Goal: Find contact information: Find contact information

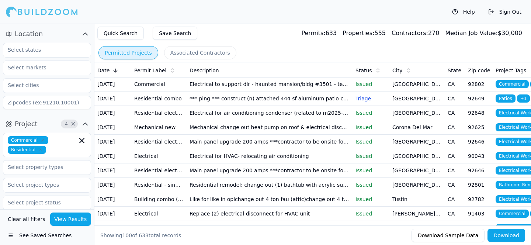
scroll to position [173, 0]
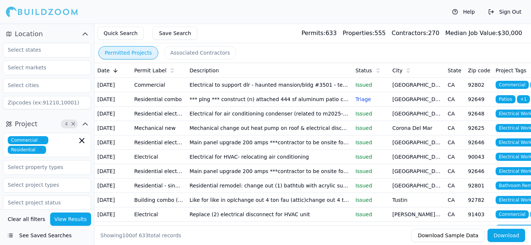
click at [185, 63] on td "Electrical other" at bounding box center [158, 56] width 55 height 14
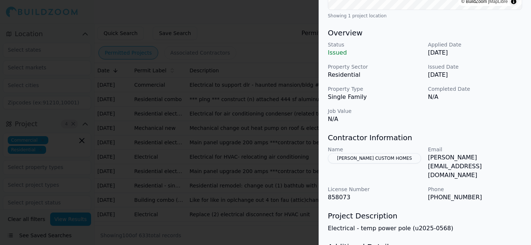
scroll to position [245, 0]
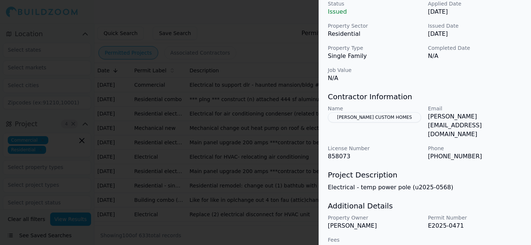
click at [410, 183] on p "Electrical - temp power pole (u2025-0568)" at bounding box center [425, 187] width 194 height 9
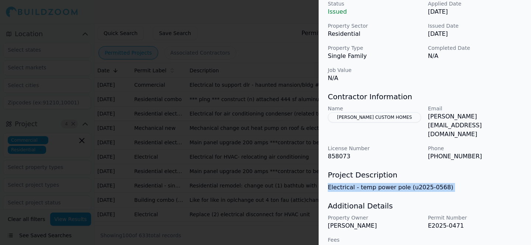
click at [410, 183] on p "Electrical - temp power pole (u2025-0568)" at bounding box center [425, 187] width 194 height 9
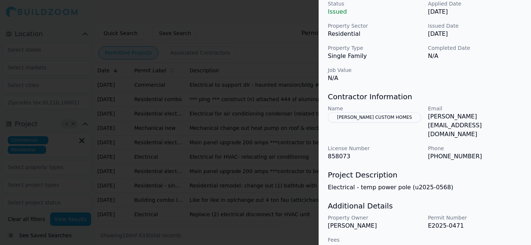
click at [414, 214] on p "Property Owner" at bounding box center [375, 217] width 94 height 7
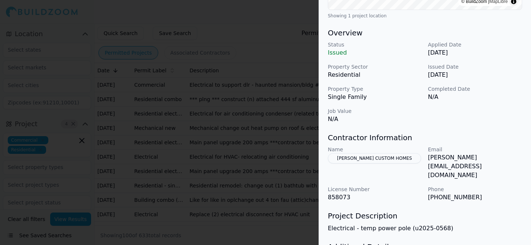
scroll to position [201, 0]
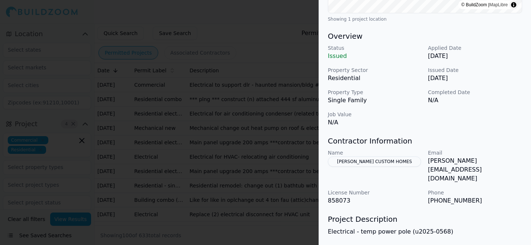
click at [464, 164] on p "amy@gontermanconstruction.com" at bounding box center [475, 169] width 94 height 27
click at [463, 161] on p "amy@gontermanconstruction.com" at bounding box center [475, 169] width 94 height 27
copy p "amy@gontermanconstruction.com"
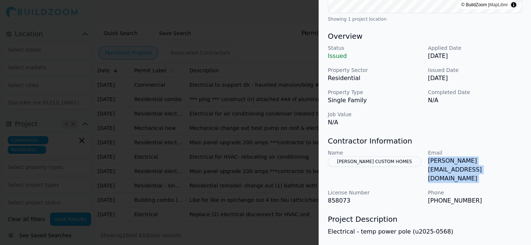
click at [296, 132] on div at bounding box center [265, 122] width 531 height 245
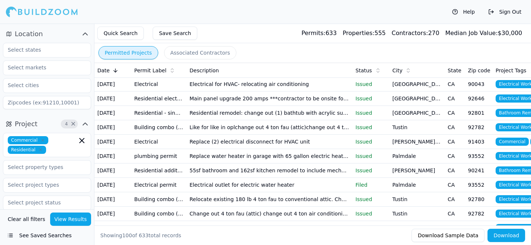
scroll to position [298, 0]
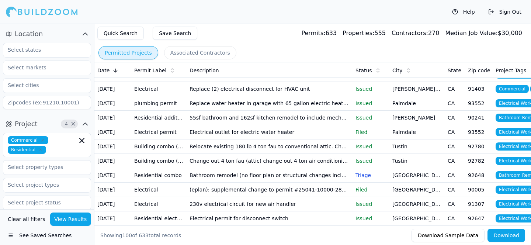
click at [177, 39] on td "Electrical" at bounding box center [158, 31] width 55 height 14
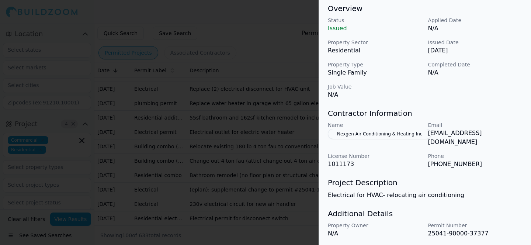
scroll to position [245, 0]
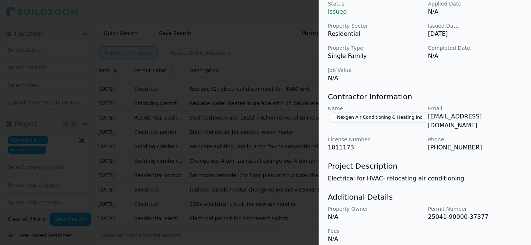
click at [393, 174] on p "Electrical for HVAC- relocating air conditioning" at bounding box center [425, 178] width 194 height 9
click at [404, 161] on h3 "Project Description" at bounding box center [425, 166] width 194 height 10
click at [262, 111] on div at bounding box center [265, 122] width 531 height 245
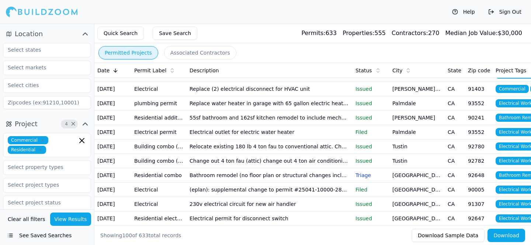
click at [152, 96] on td "Electrical" at bounding box center [158, 89] width 55 height 14
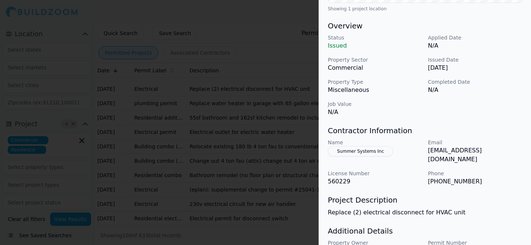
scroll to position [213, 0]
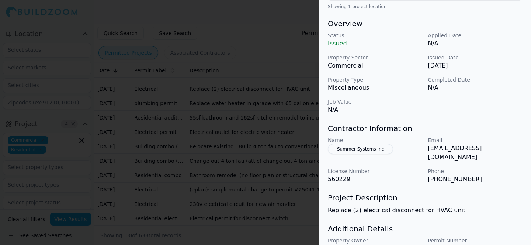
click at [467, 147] on p "jjohnson@summersystems.net" at bounding box center [475, 153] width 94 height 18
copy p "jjohnson@summersystems.net"
click at [289, 87] on div at bounding box center [265, 122] width 531 height 245
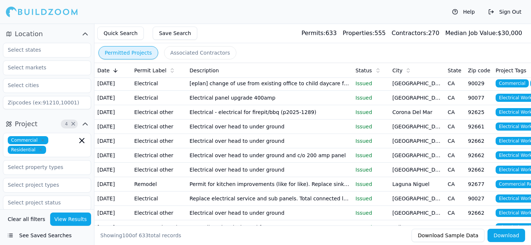
scroll to position [462, 0]
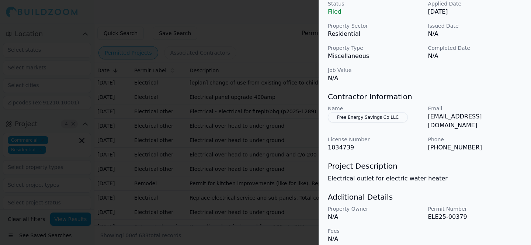
scroll to position [100, 0]
click at [264, 150] on div at bounding box center [265, 122] width 531 height 245
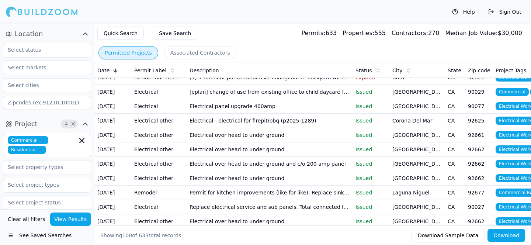
scroll to position [452, 0]
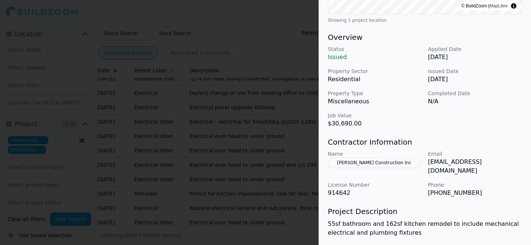
scroll to position [215, 0]
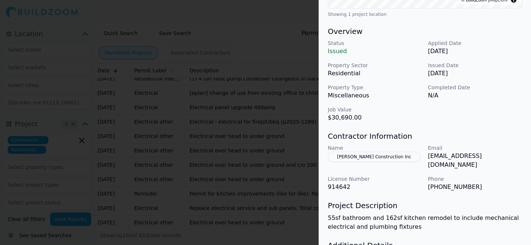
click at [465, 155] on p "vccruzconstruction@yahoo.com" at bounding box center [475, 161] width 94 height 18
copy p "vccruzconstruction@yahoo.com"
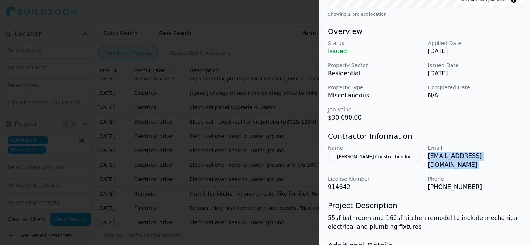
click at [270, 117] on div at bounding box center [265, 122] width 531 height 245
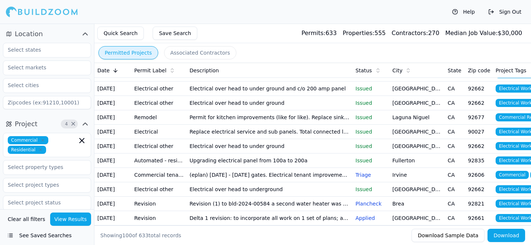
scroll to position [530, 0]
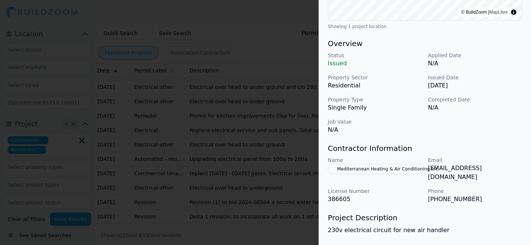
scroll to position [194, 0]
click at [466, 170] on p "dbohman@medheatair.com" at bounding box center [475, 173] width 94 height 18
copy p "dbohman@medheatair.com"
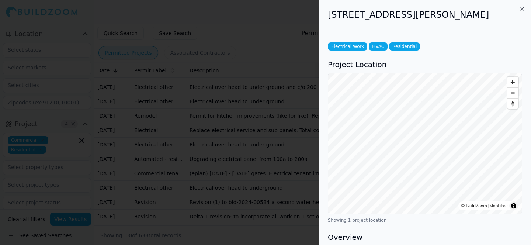
scroll to position [1, 0]
